Goal: Check status: Check status

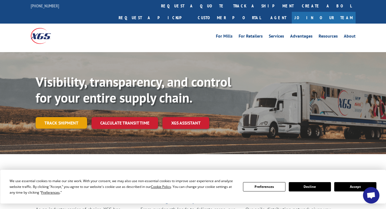
click at [64, 117] on link "Track shipment" at bounding box center [62, 123] width 52 height 12
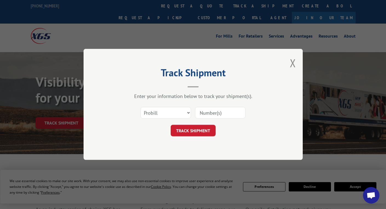
click at [202, 108] on input at bounding box center [220, 113] width 50 height 12
paste input "17501851"
type input "17501851"
click at [189, 132] on button "TRACK SHIPMENT" at bounding box center [193, 131] width 45 height 12
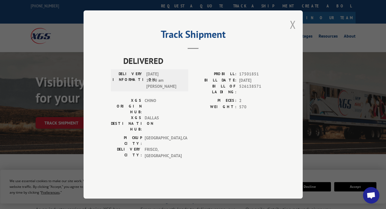
click at [295, 32] on button "Close modal" at bounding box center [293, 24] width 6 height 15
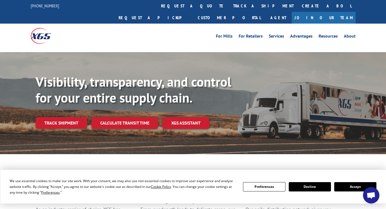
drag, startPoint x: 71, startPoint y: 108, endPoint x: 32, endPoint y: 113, distance: 38.7
click at [71, 117] on link "Track shipment" at bounding box center [62, 123] width 52 height 12
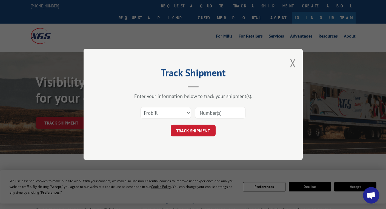
click at [228, 109] on input at bounding box center [220, 113] width 50 height 12
paste input "17501851"
type input "17501851"
click at [197, 133] on button "TRACK SHIPMENT" at bounding box center [193, 131] width 45 height 12
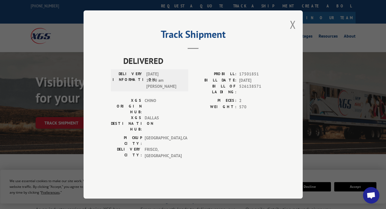
click at [294, 32] on button "Close modal" at bounding box center [293, 24] width 6 height 15
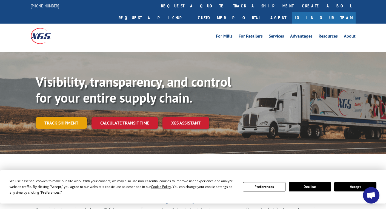
click at [54, 117] on link "Track shipment" at bounding box center [62, 123] width 52 height 12
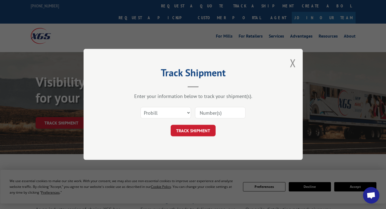
click at [212, 112] on input at bounding box center [220, 113] width 50 height 12
paste input "17501851"
type input "17501851"
click at [197, 127] on button "TRACK SHIPMENT" at bounding box center [193, 131] width 45 height 12
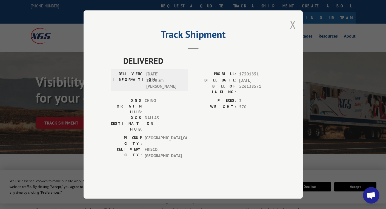
click at [292, 32] on button "Close modal" at bounding box center [293, 24] width 6 height 15
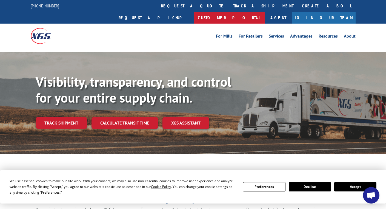
click at [265, 12] on link "Customer Portal" at bounding box center [229, 18] width 71 height 12
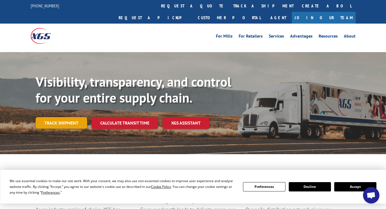
click at [55, 117] on link "Track shipment" at bounding box center [62, 123] width 52 height 12
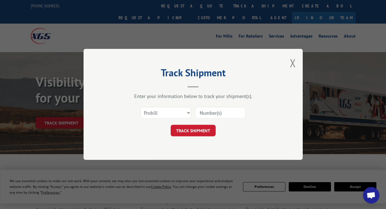
drag, startPoint x: 294, startPoint y: 60, endPoint x: 302, endPoint y: 49, distance: 14.1
click at [294, 61] on button "Close modal" at bounding box center [293, 63] width 6 height 15
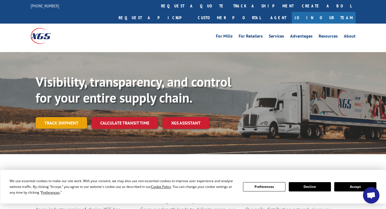
click at [60, 117] on link "Track shipment" at bounding box center [62, 123] width 52 height 12
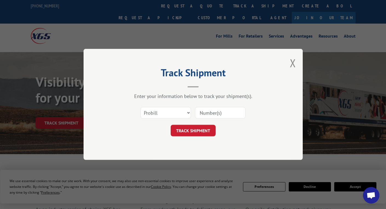
paste input "Please advise if there has been any update on this."
type input "Please advise if there has been any update on this."
click at [191, 130] on button "TRACK SHIPMENT" at bounding box center [193, 131] width 45 height 12
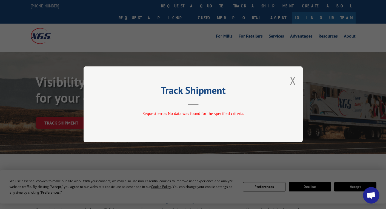
click at [296, 82] on div "Track Shipment Request error: No data was found for the specified criteria." at bounding box center [193, 104] width 219 height 76
click at [294, 80] on button "Close modal" at bounding box center [293, 80] width 6 height 15
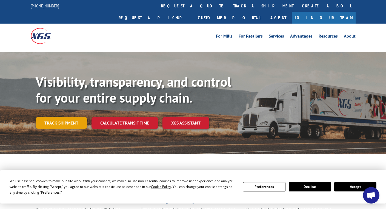
click at [66, 117] on link "Track shipment" at bounding box center [62, 123] width 52 height 12
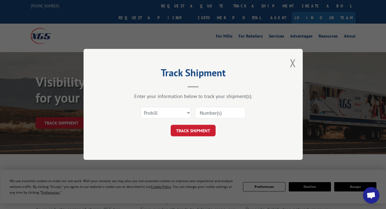
click at [220, 115] on input at bounding box center [220, 113] width 50 height 12
paste input "17501851"
type input "17501851"
click at [190, 129] on button "TRACK SHIPMENT" at bounding box center [193, 131] width 45 height 12
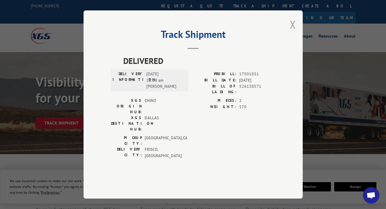
click at [293, 32] on button "Close modal" at bounding box center [293, 24] width 6 height 15
